Goal: Navigation & Orientation: Find specific page/section

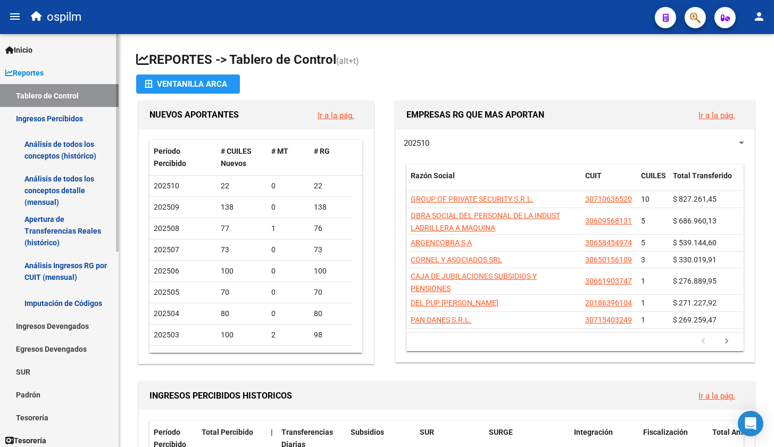
click at [68, 157] on link "Análisis de todos los conceptos (histórico)" at bounding box center [59, 150] width 119 height 40
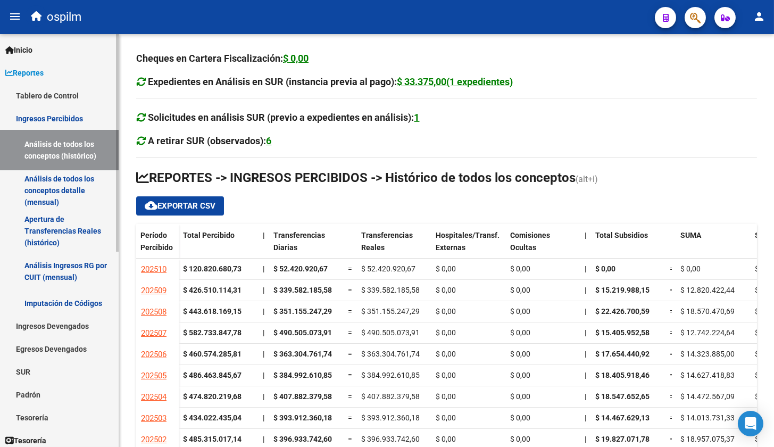
click at [71, 97] on link "Tablero de Control" at bounding box center [59, 95] width 119 height 23
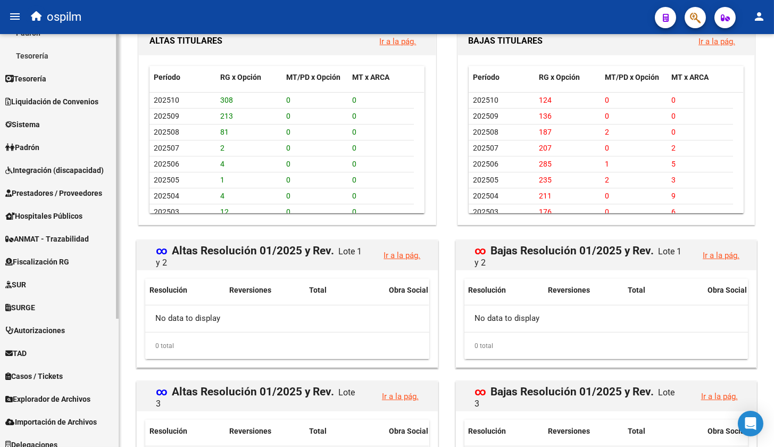
scroll to position [186, 0]
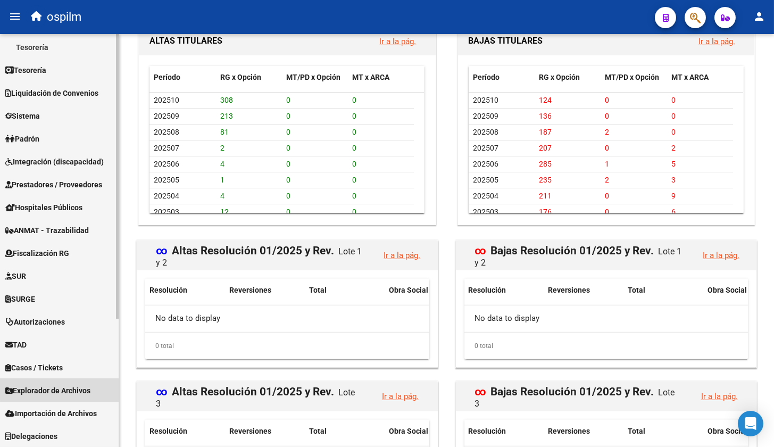
click at [64, 387] on span "Explorador de Archivos" at bounding box center [47, 391] width 85 height 12
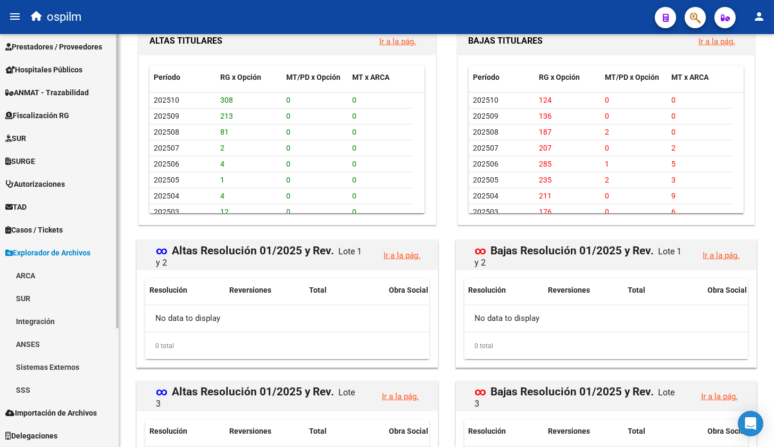
scroll to position [163, 0]
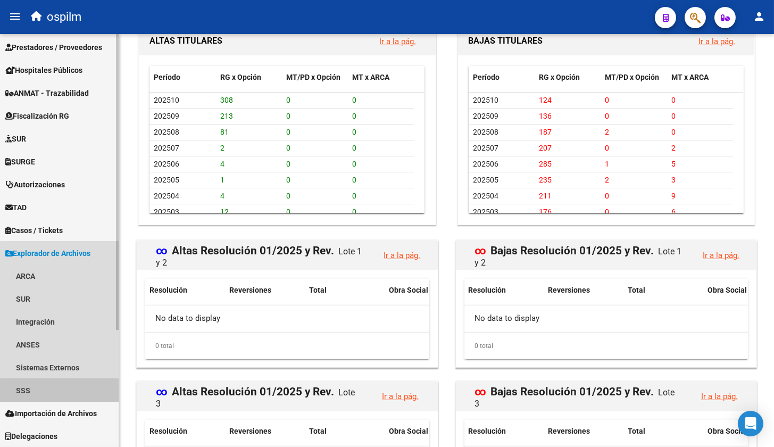
click at [64, 395] on link "SSS" at bounding box center [59, 390] width 119 height 23
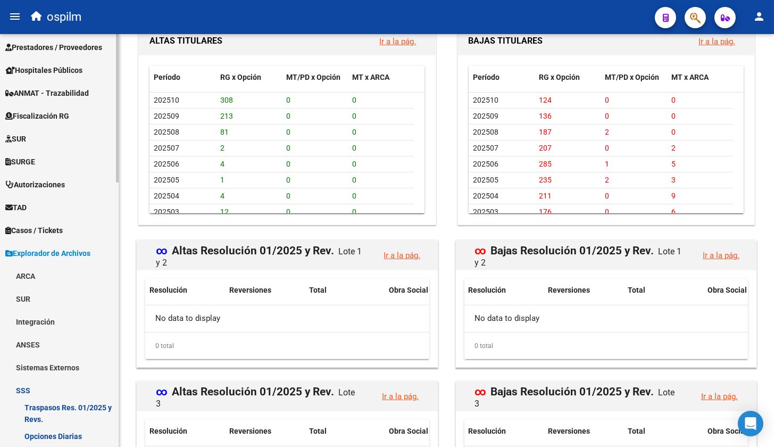
scroll to position [296, 0]
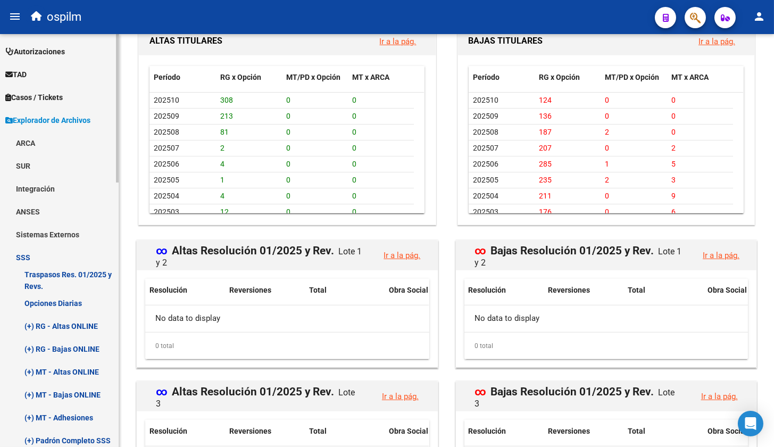
click at [54, 302] on link "Opciones Diarias" at bounding box center [59, 303] width 119 height 23
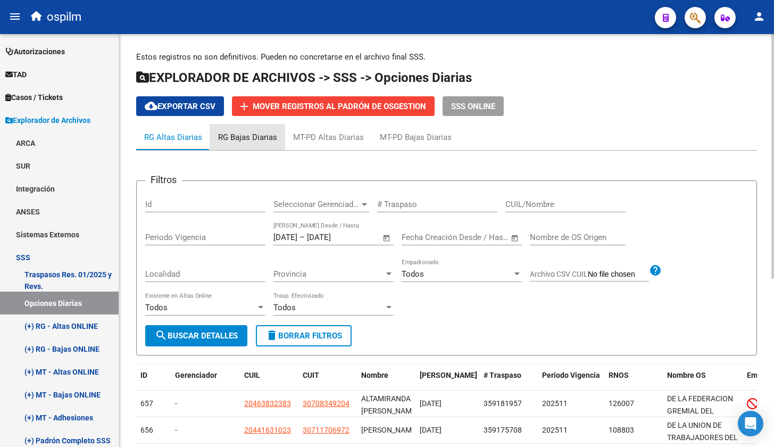
click at [235, 137] on div "RG Bajas Diarias" at bounding box center [247, 137] width 59 height 12
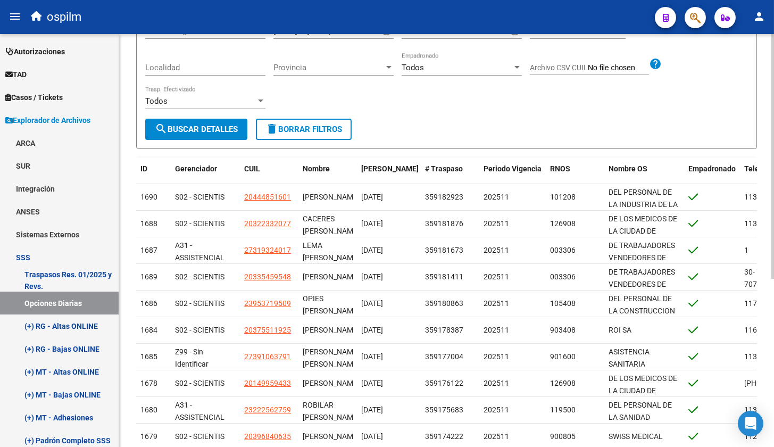
scroll to position [284, 0]
